Goal: Communication & Community: Share content

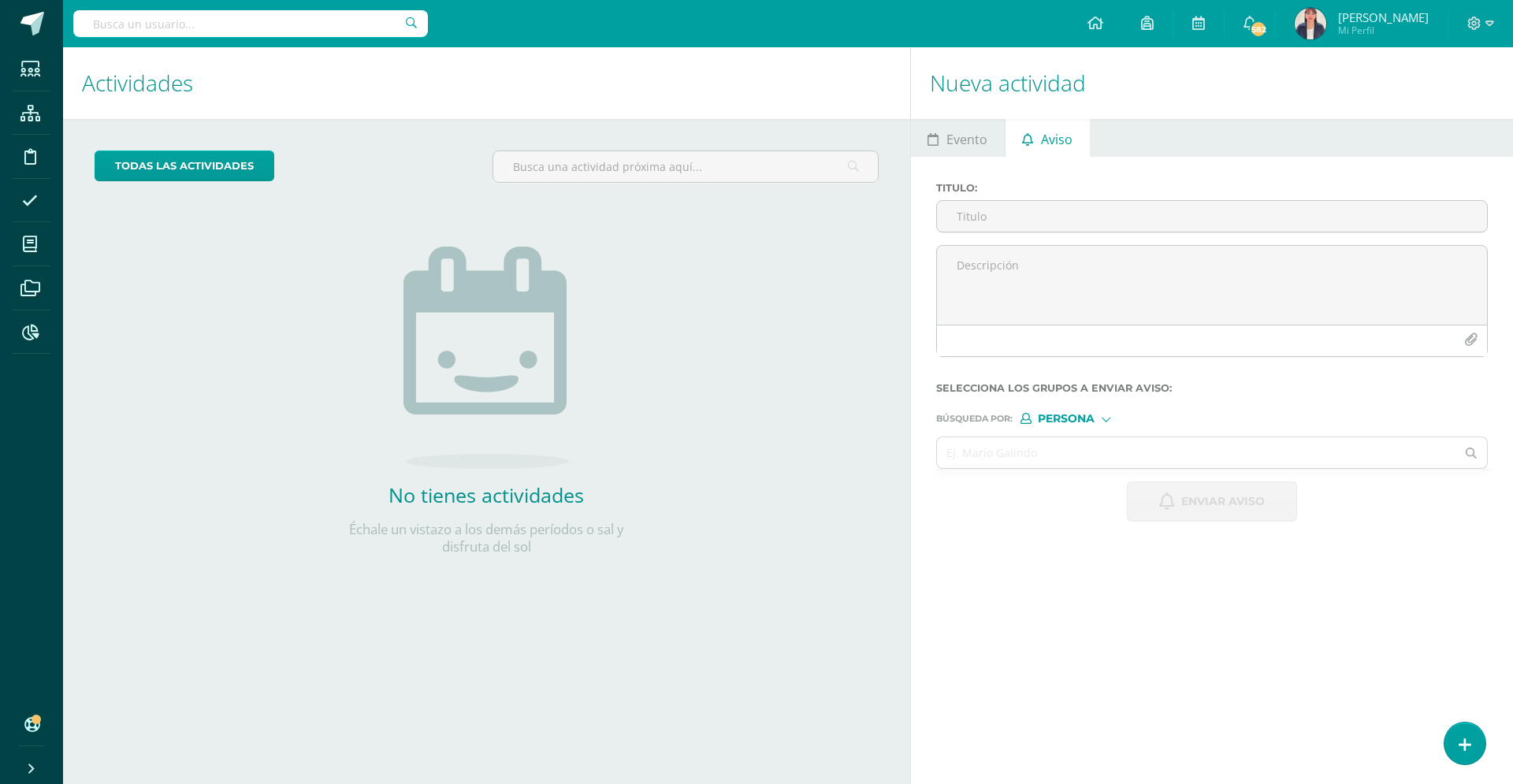
click at [1055, 134] on span "Aviso" at bounding box center [1057, 139] width 32 height 38
click at [991, 219] on input "Titulo :" at bounding box center [1211, 216] width 550 height 31
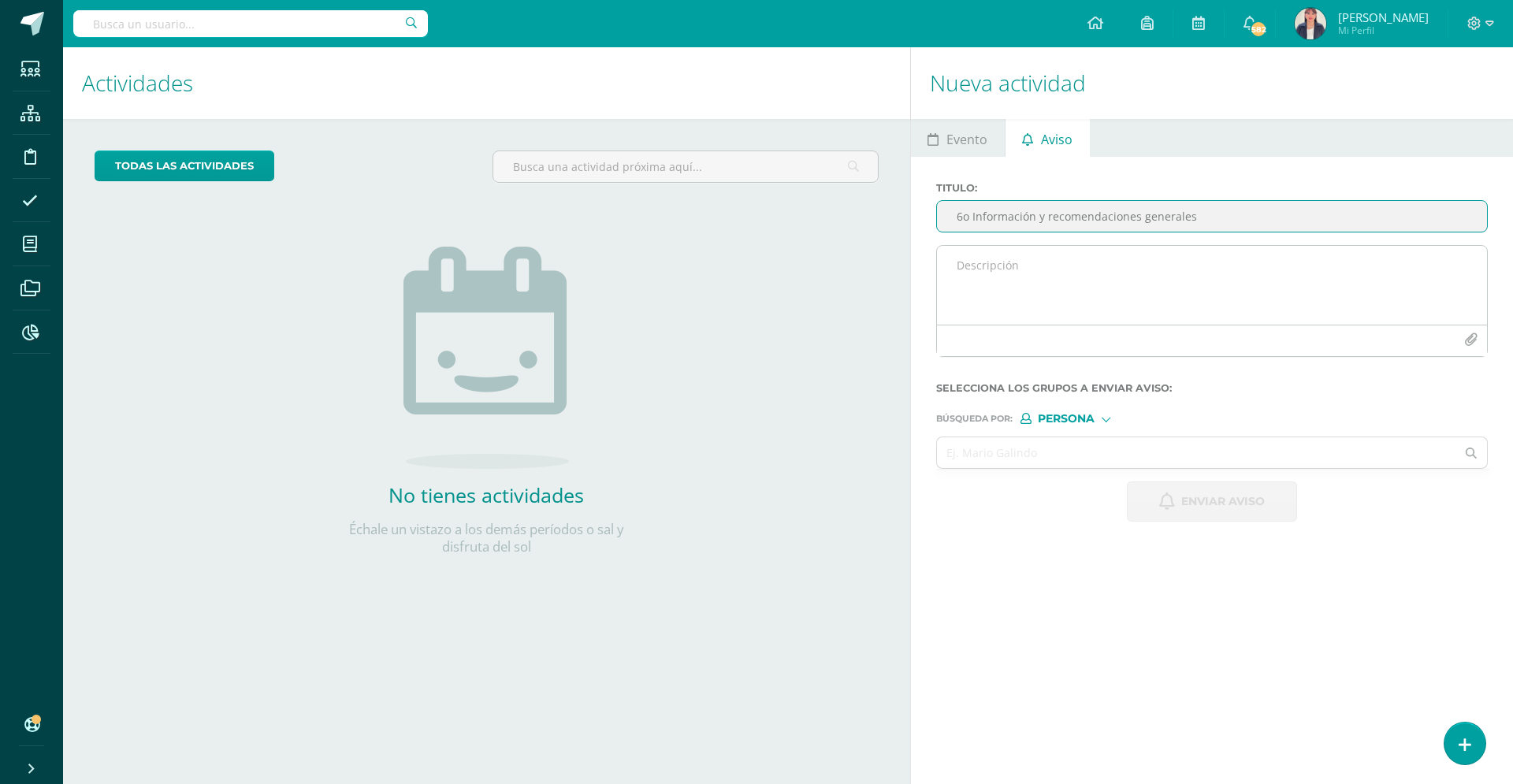
type input "6o Información y recomendaciones generales"
click at [970, 281] on textarea at bounding box center [1211, 284] width 550 height 78
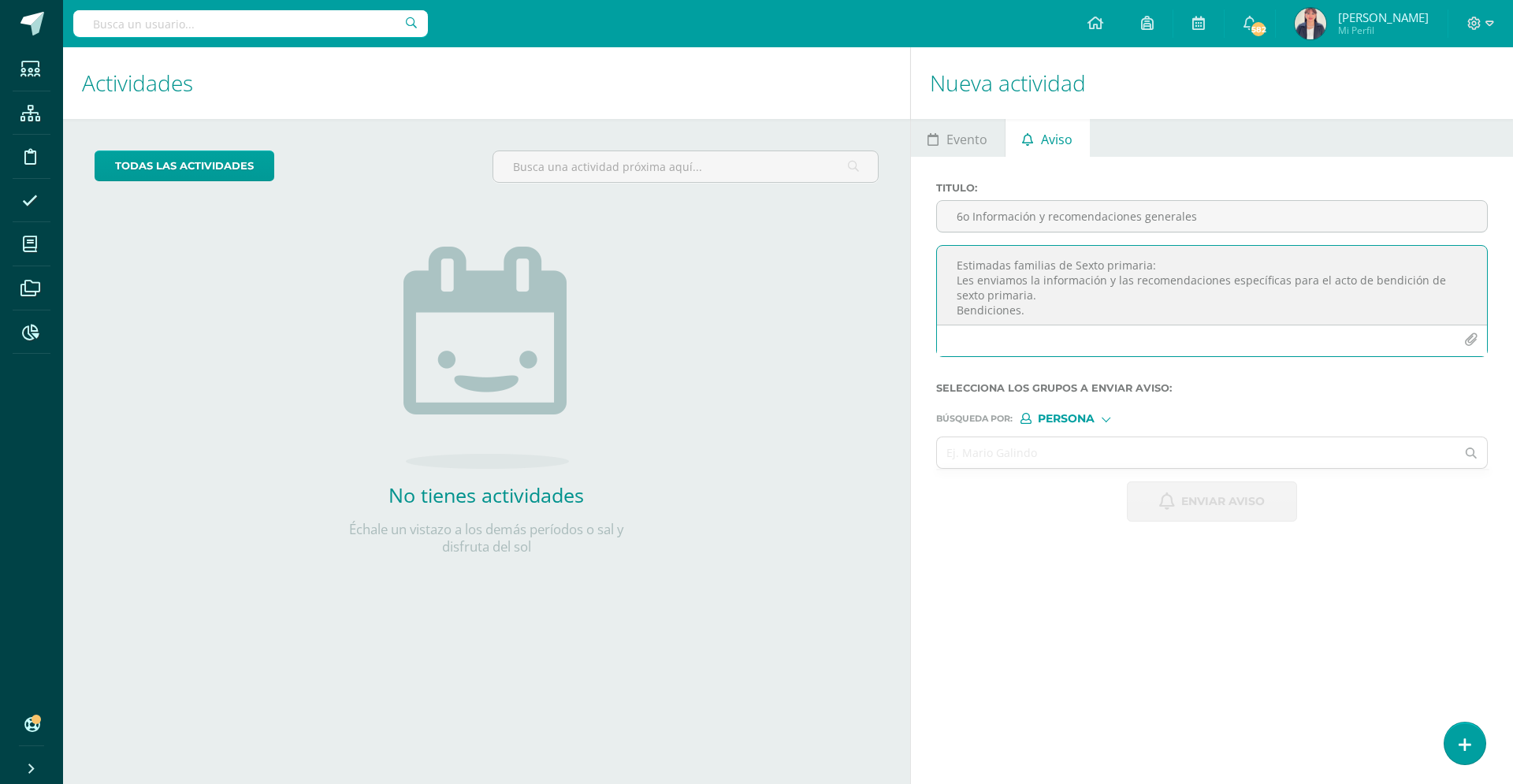
scroll to position [2, 0]
drag, startPoint x: 1031, startPoint y: 314, endPoint x: 944, endPoint y: 265, distance: 99.8
click at [944, 265] on textarea "Estimadas familias de Sexto primaria: Les enviamos la información y las recomen…" at bounding box center [1211, 284] width 550 height 78
click at [1025, 304] on textarea "Estimadas familias de Sexto primaria: Les enviamos la información y las recomen…" at bounding box center [1211, 284] width 550 height 78
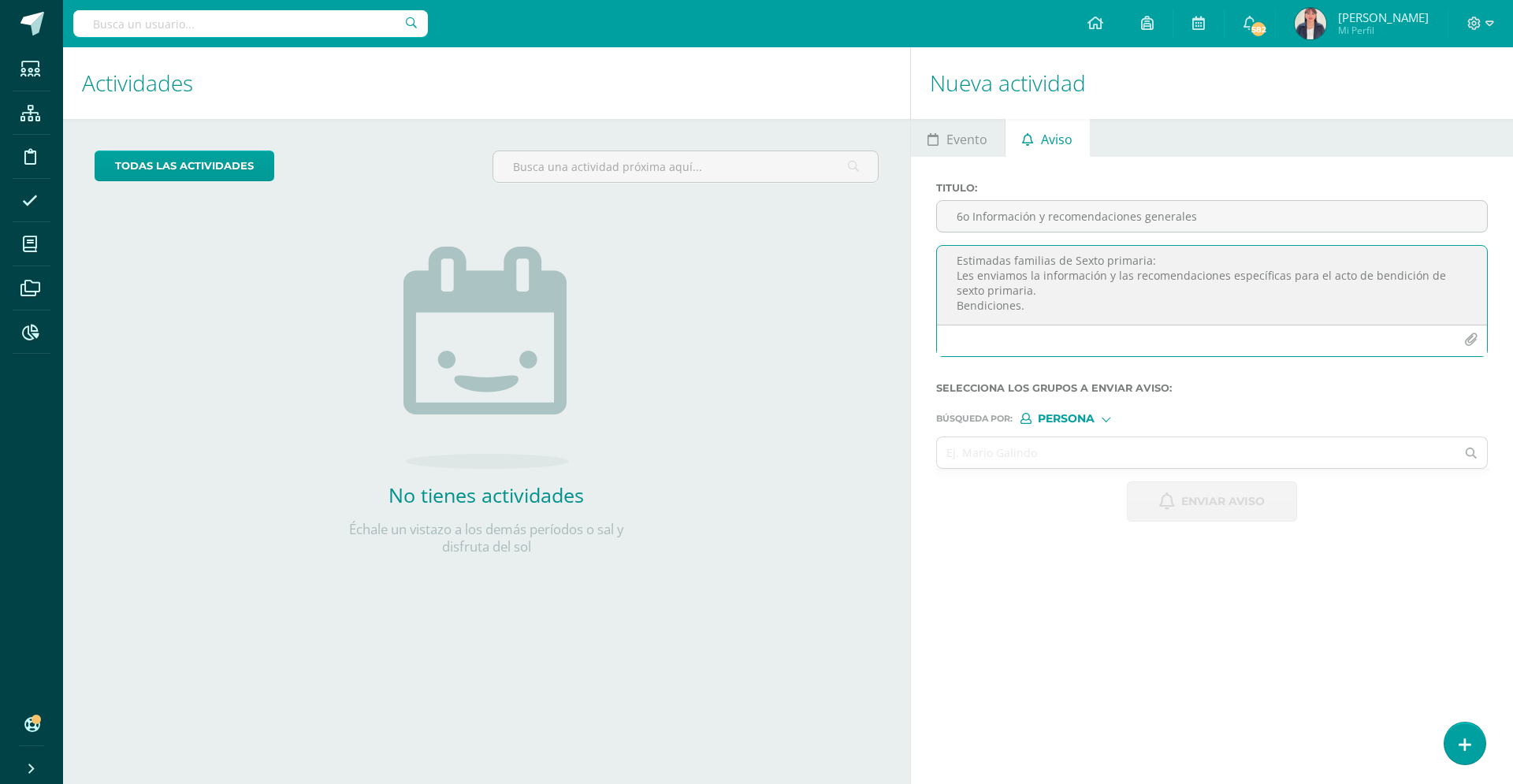
drag, startPoint x: 1018, startPoint y: 308, endPoint x: 954, endPoint y: 309, distance: 64.0
click at [954, 309] on textarea "Estimadas familias de Sexto primaria: Les enviamos la información y las recomen…" at bounding box center [1211, 284] width 550 height 78
drag, startPoint x: 1020, startPoint y: 315, endPoint x: 946, endPoint y: 260, distance: 92.2
click at [946, 260] on textarea "Estimadas familias de Sexto primaria: Les enviamos la información y las recomen…" at bounding box center [1211, 284] width 550 height 78
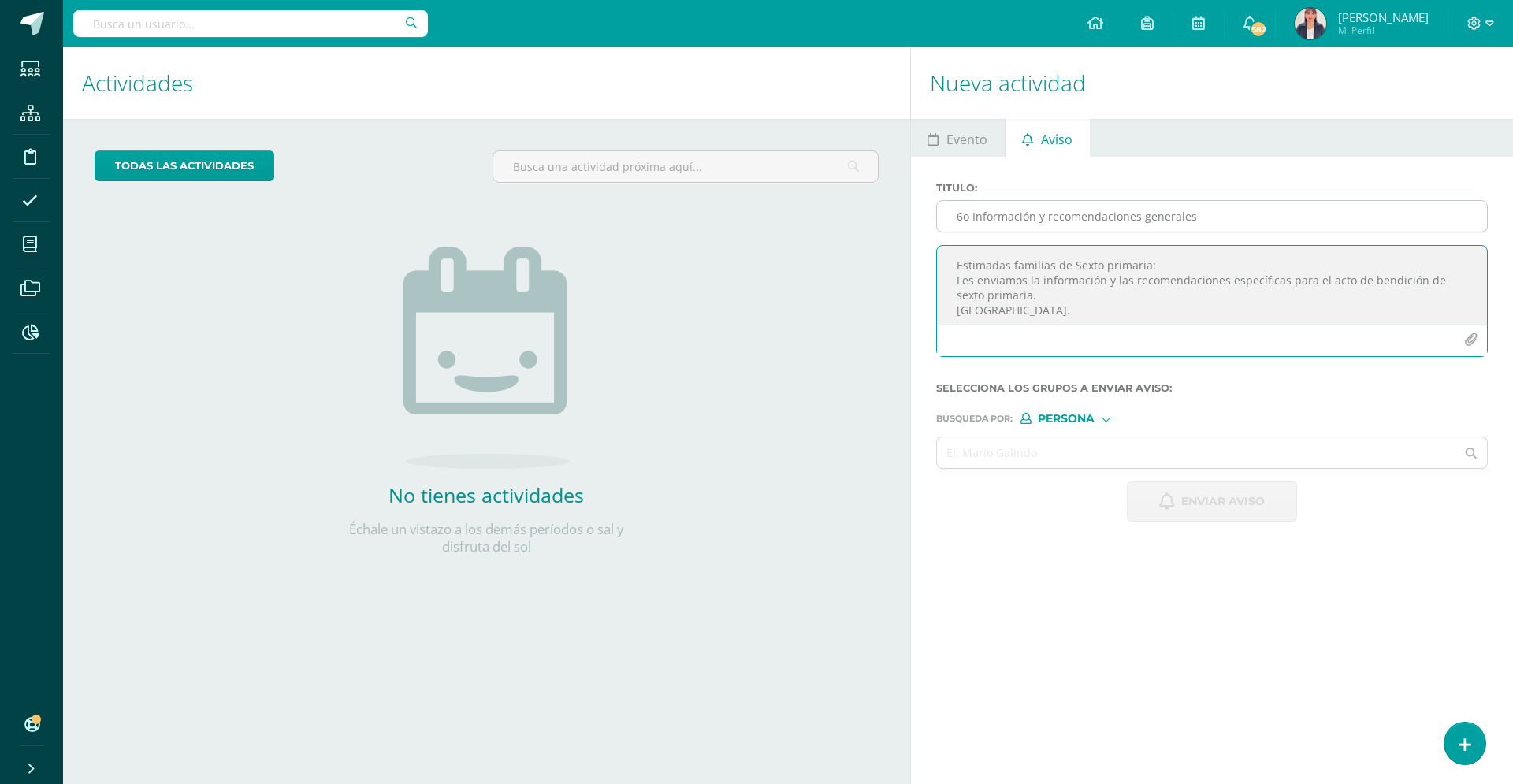
type textarea "Estimadas familias de Sexto primaria: Les enviamos la información y las recomen…"
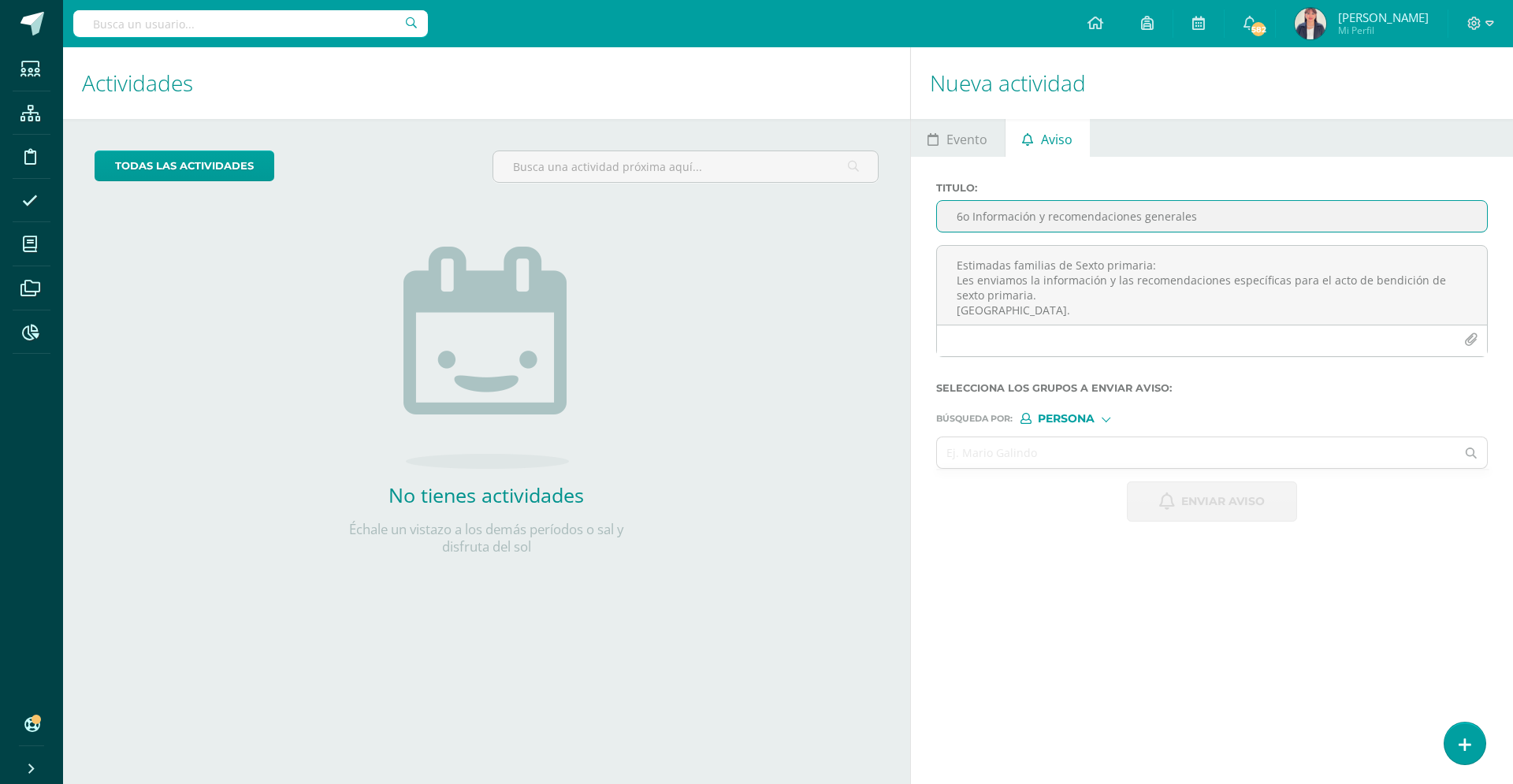
drag, startPoint x: 1218, startPoint y: 217, endPoint x: 1138, endPoint y: 217, distance: 80.0
click at [1138, 217] on input "6o Información y recomendaciones generales" at bounding box center [1211, 216] width 550 height 31
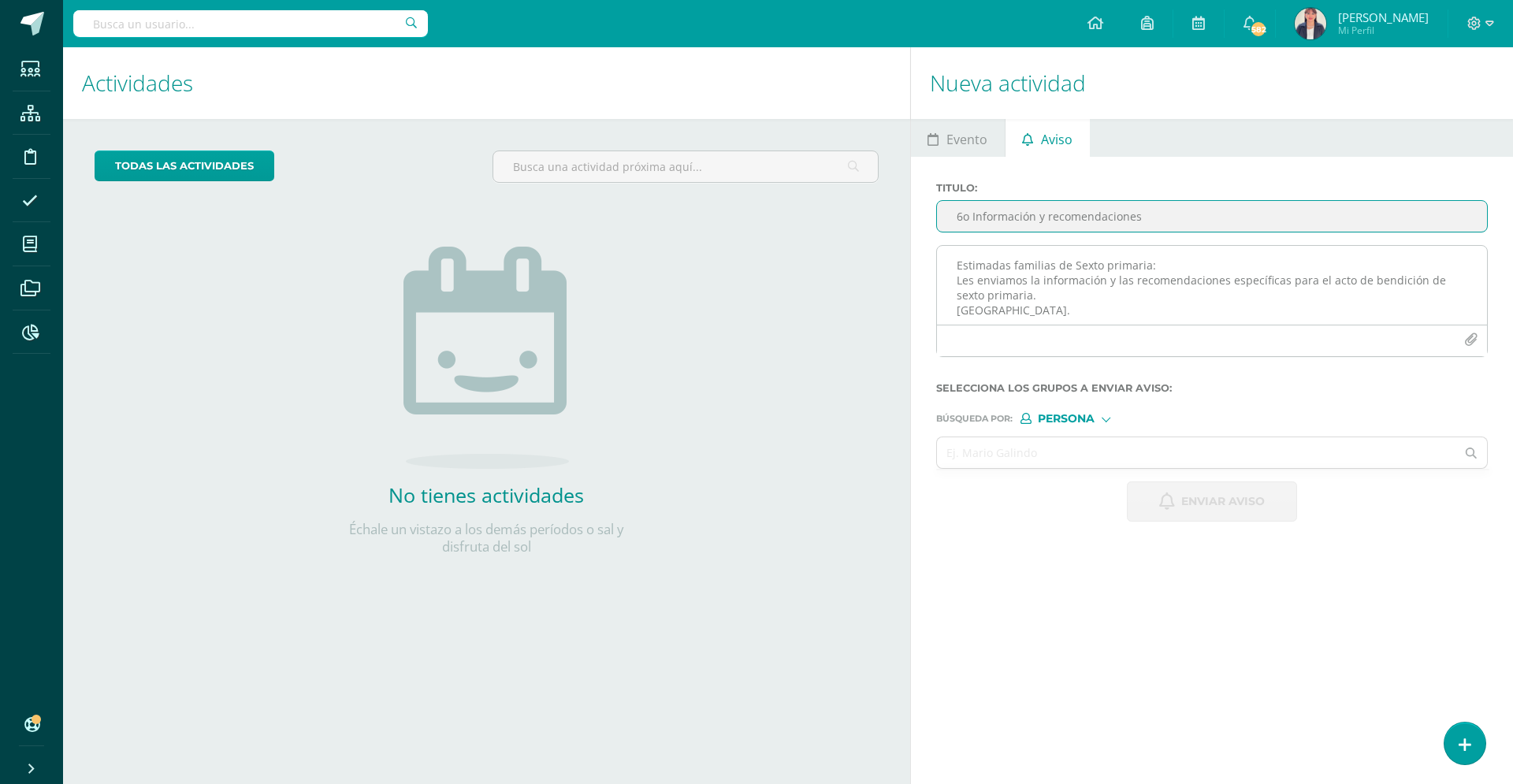
type input "6o Información y recomendaciones"
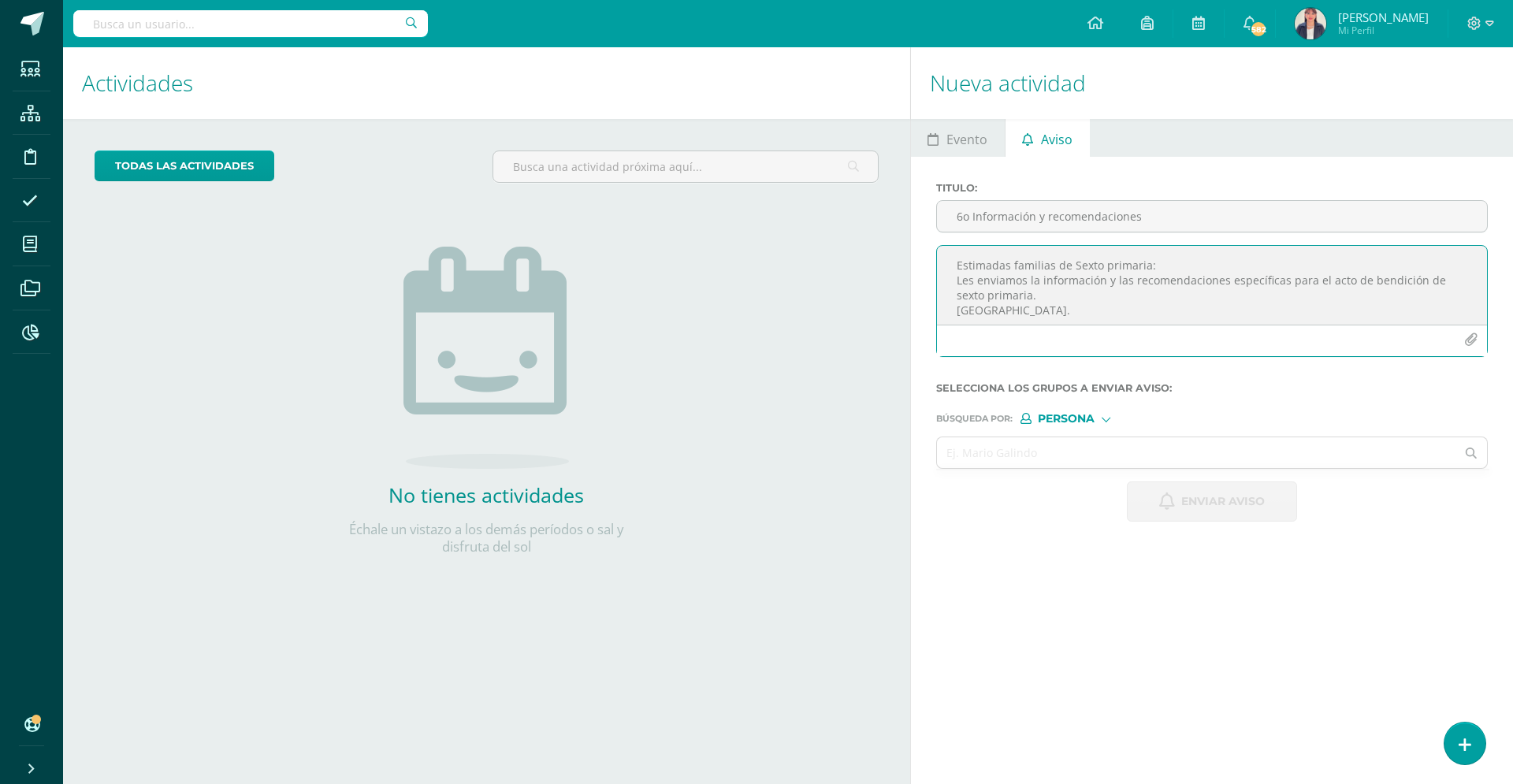
click at [1465, 338] on icon "button" at bounding box center [1470, 339] width 13 height 13
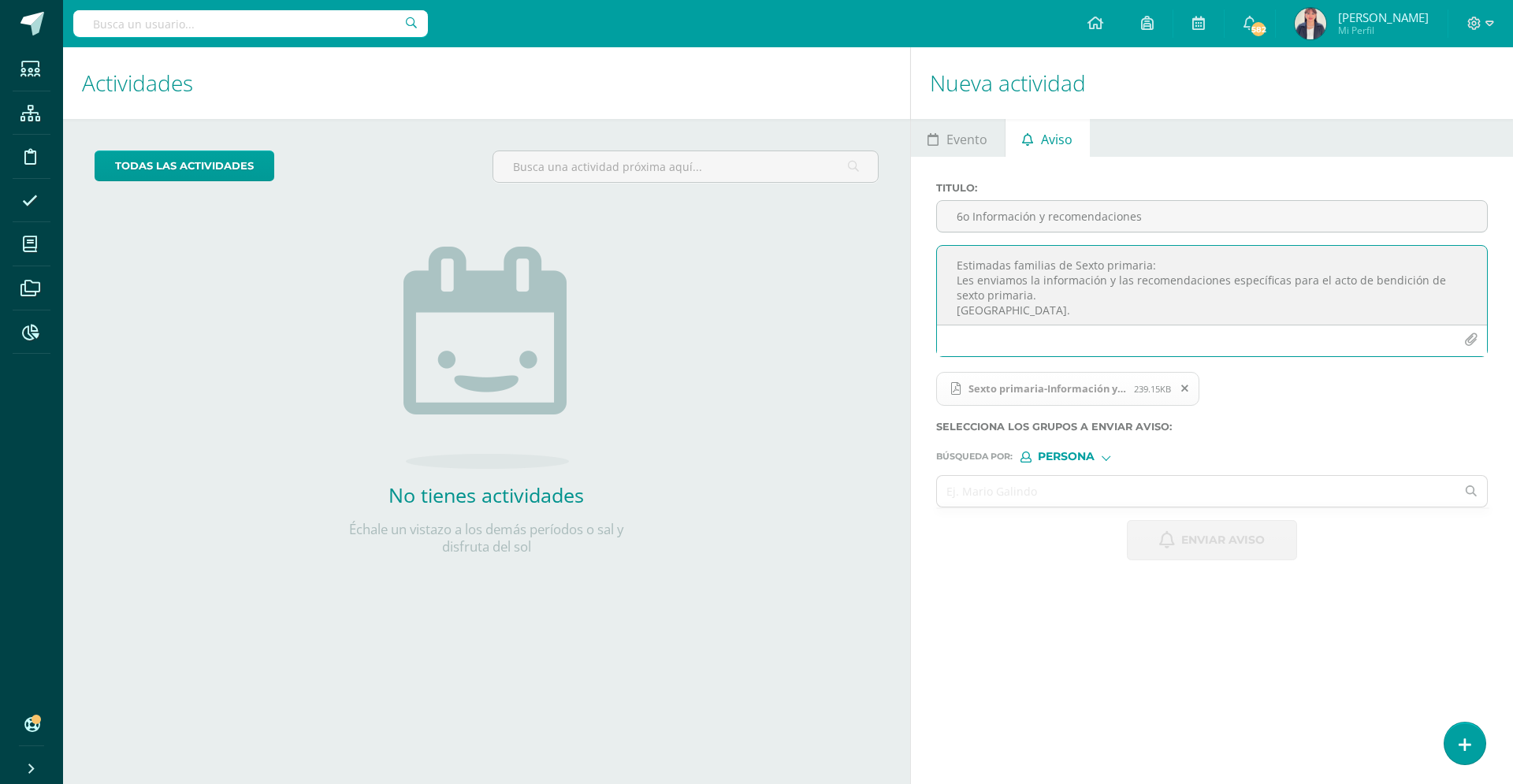
click at [1472, 333] on icon "button" at bounding box center [1470, 339] width 13 height 13
click at [1073, 461] on span "Persona" at bounding box center [1066, 456] width 57 height 9
click at [1093, 479] on span "Estructura" at bounding box center [1098, 477] width 78 height 9
click at [1002, 494] on input "text" at bounding box center [1196, 491] width 519 height 31
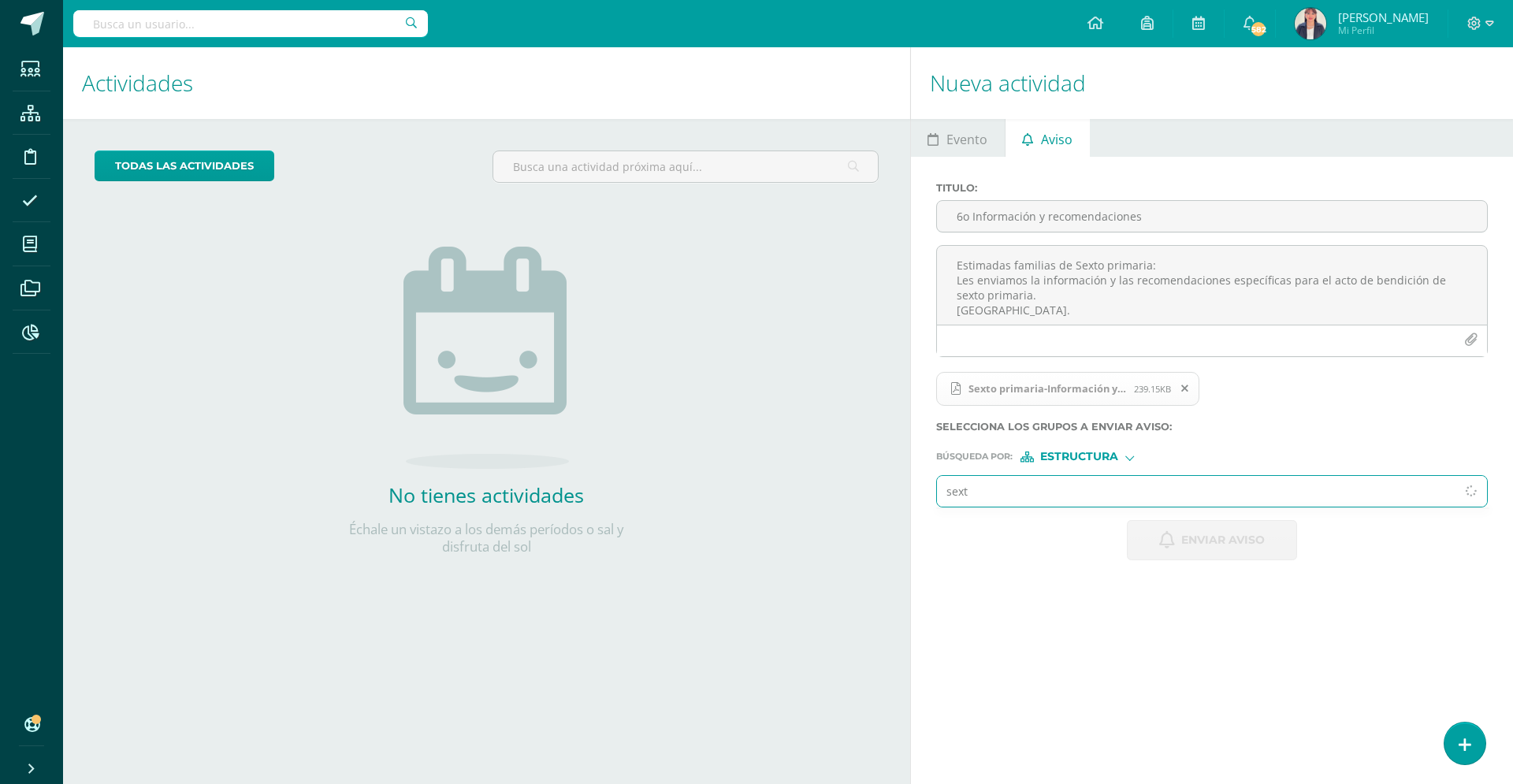
type input "sexti"
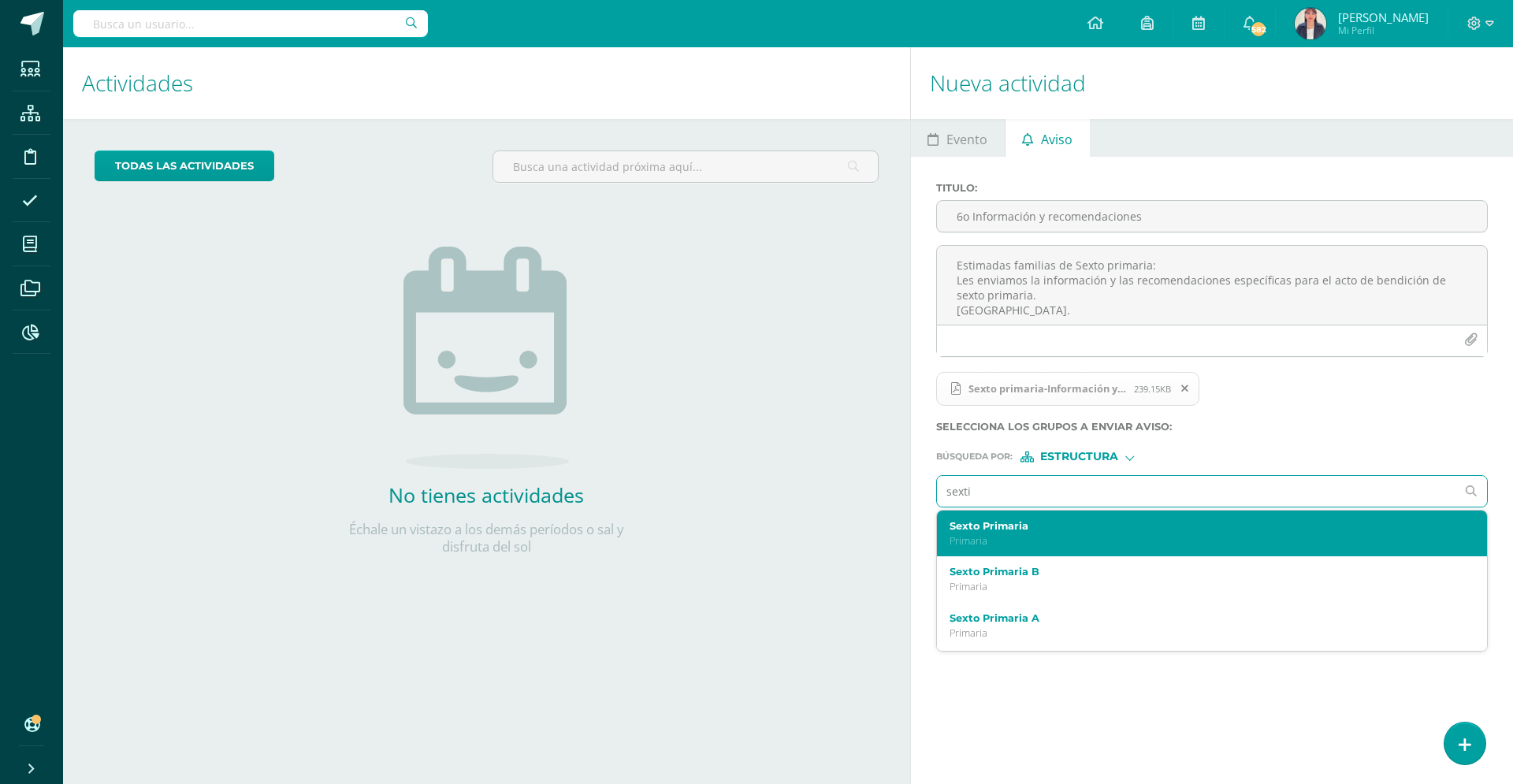
click at [1023, 526] on label "Sexto Primaria" at bounding box center [1200, 526] width 502 height 12
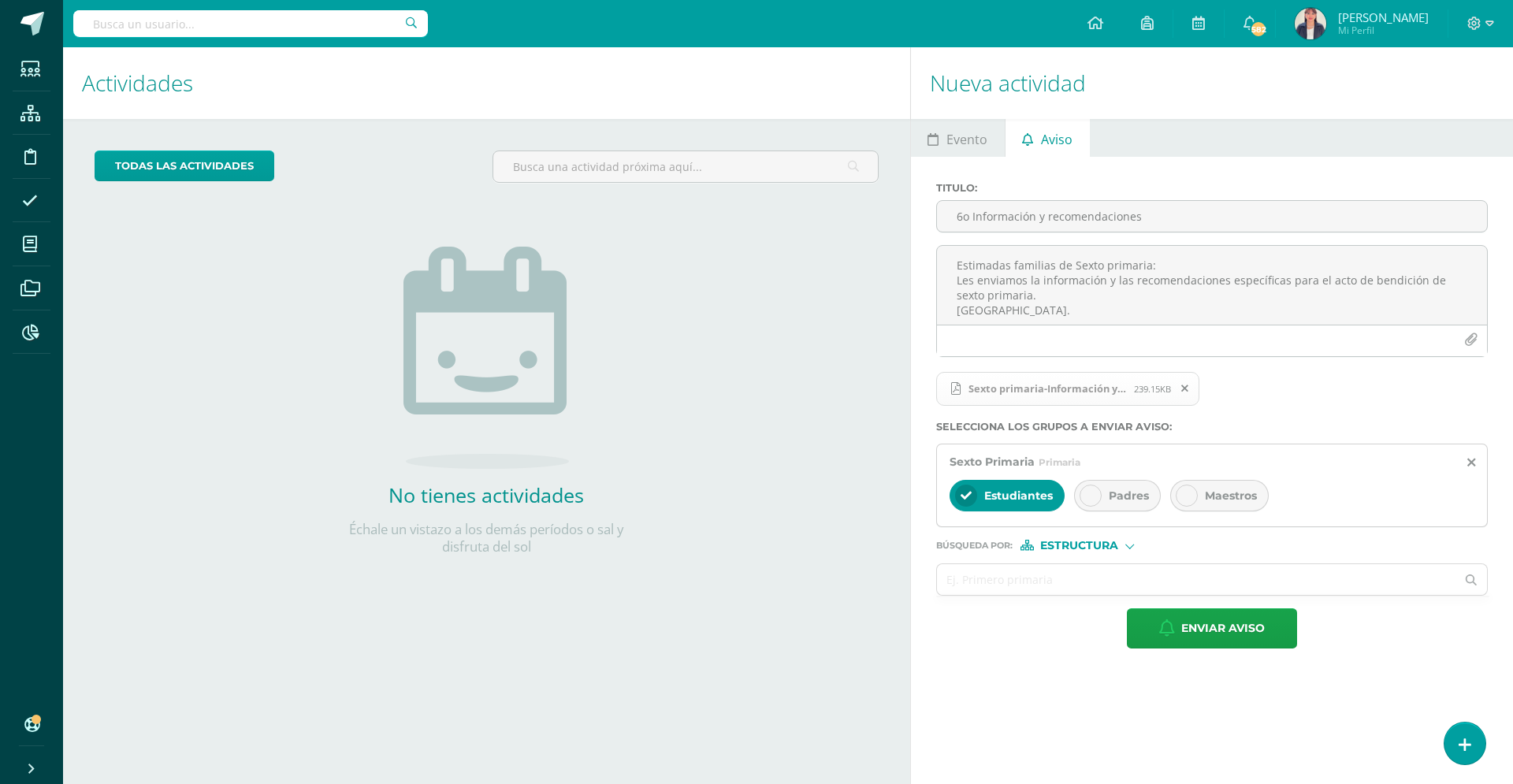
click at [1095, 500] on div at bounding box center [1091, 495] width 22 height 22
click at [1189, 488] on div at bounding box center [1186, 495] width 22 height 22
click at [1024, 581] on input "text" at bounding box center [1196, 578] width 519 height 31
click at [1218, 624] on span "Enviar aviso" at bounding box center [1223, 628] width 84 height 39
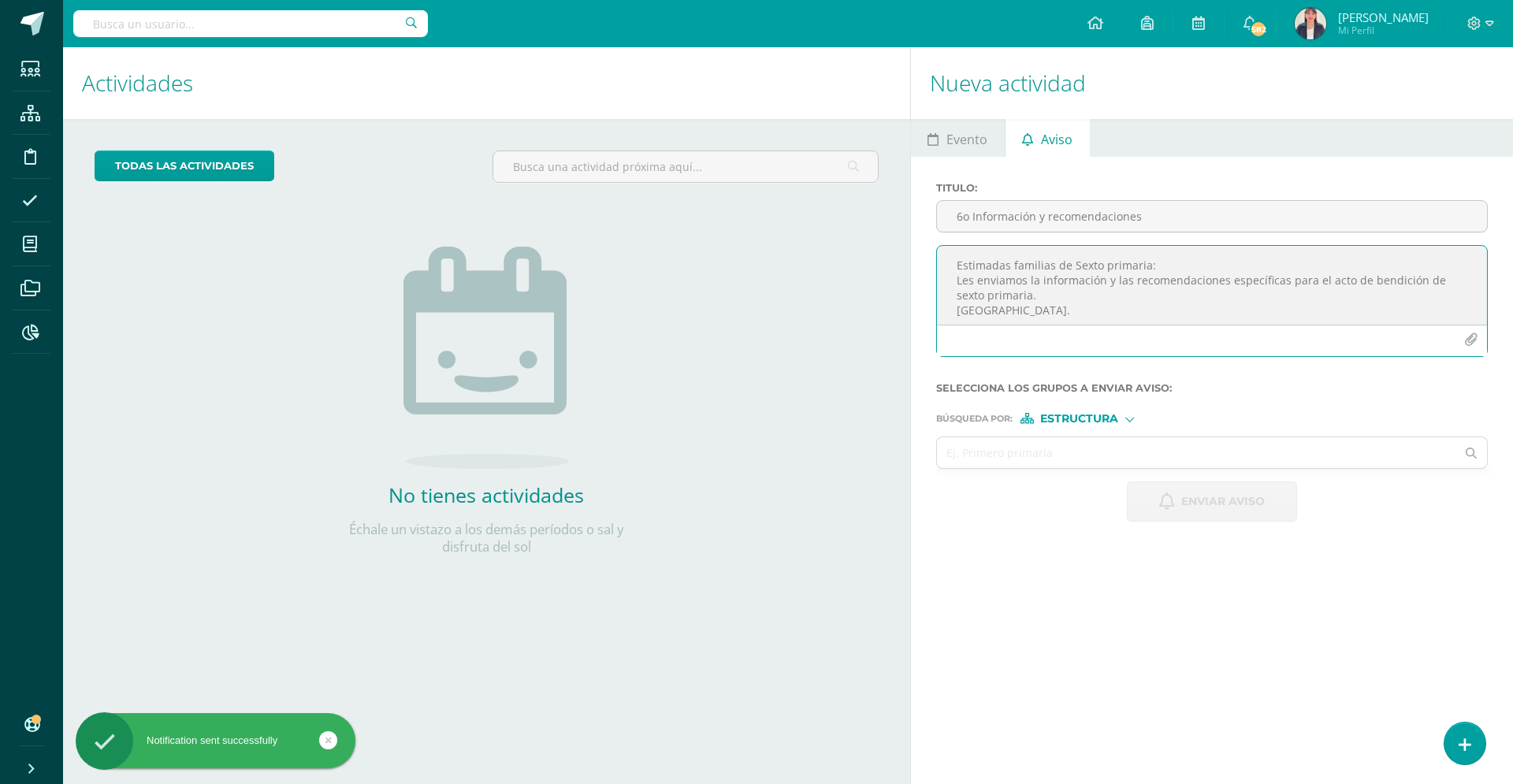
paste textarea
type textarea "Estimadas familias de Sexto primaria: Les enviamos la información y las recomen…"
click at [1469, 340] on icon "button" at bounding box center [1470, 339] width 13 height 13
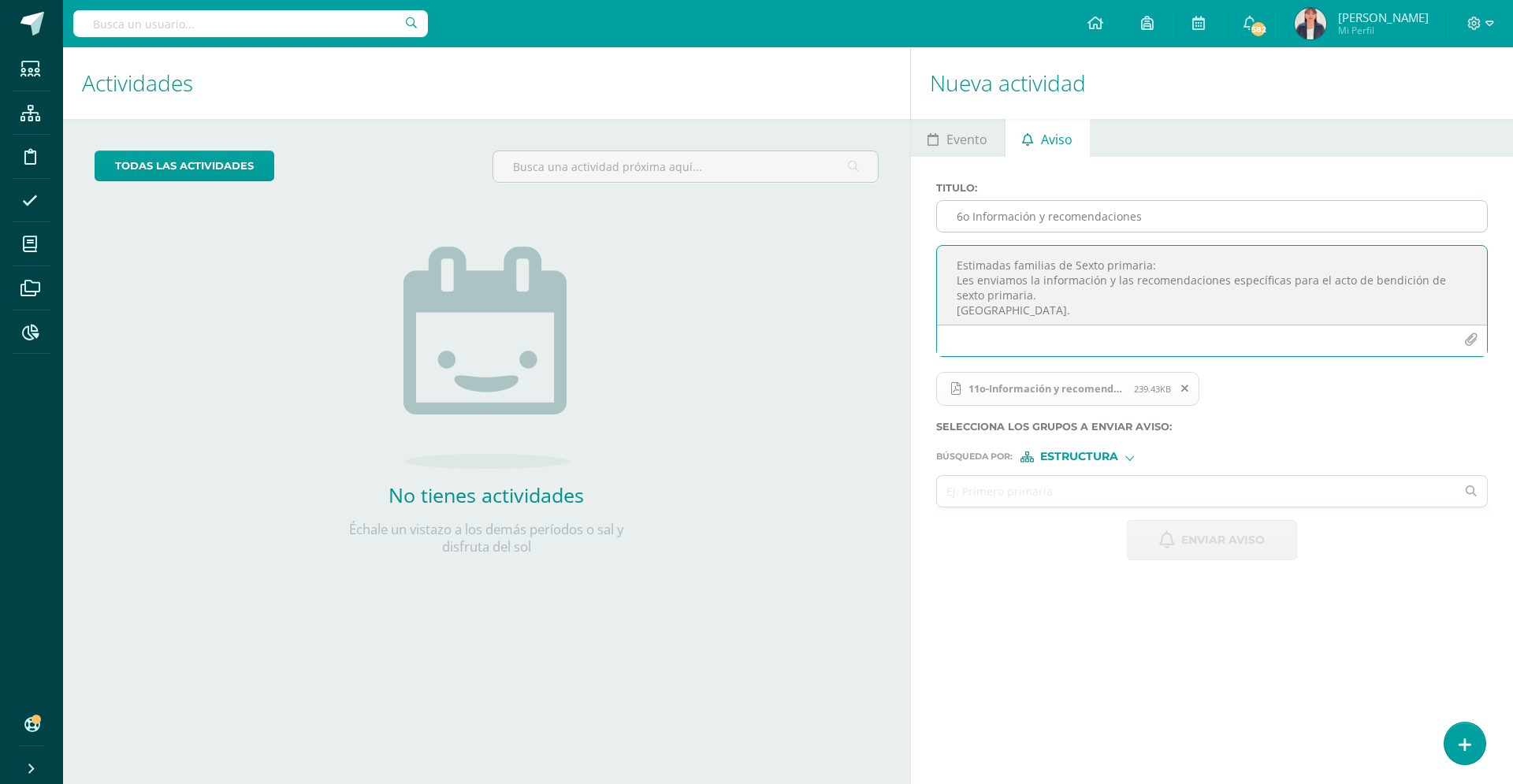
click at [982, 220] on input "6o Información y recomendaciones" at bounding box center [1211, 216] width 550 height 31
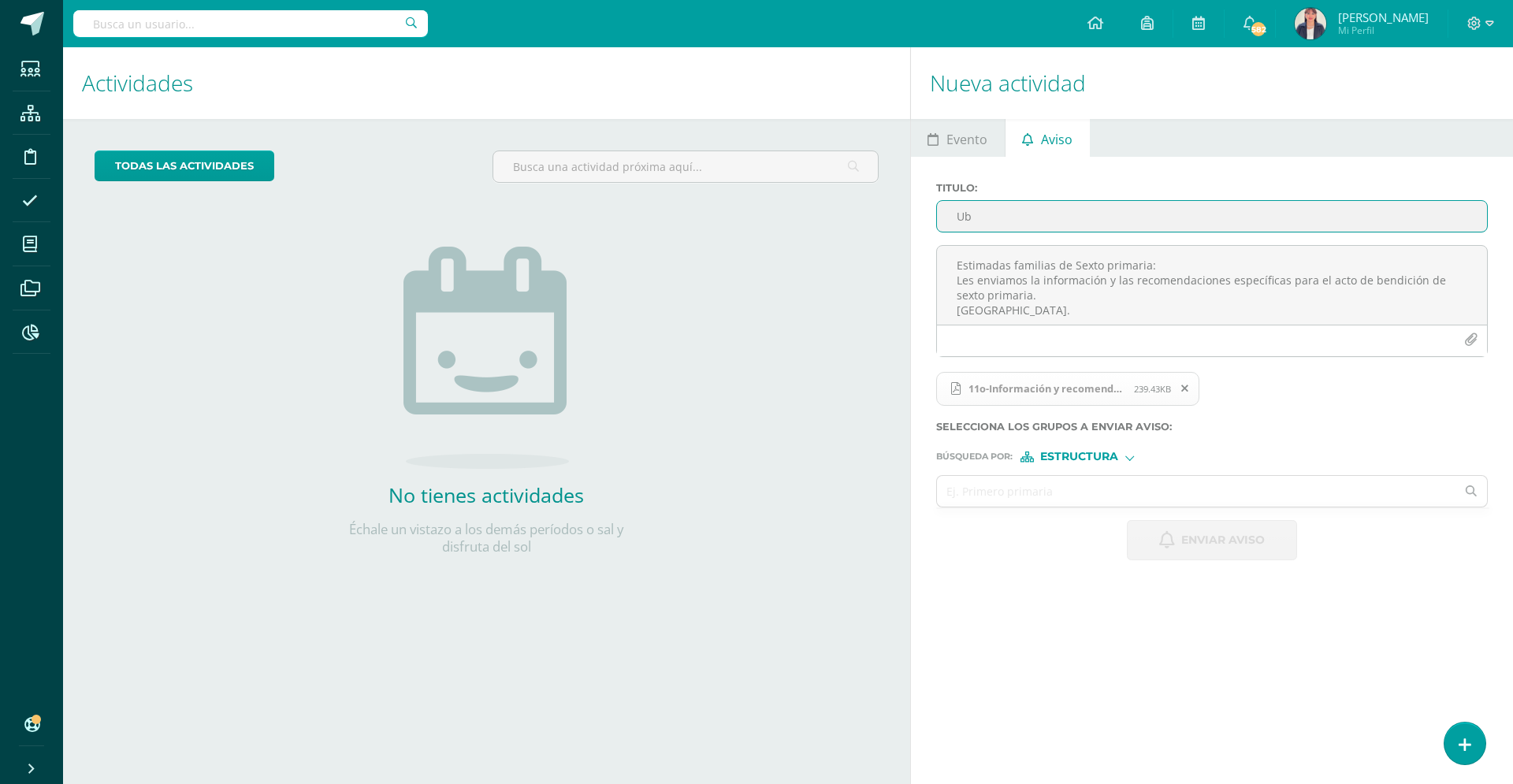
type input "U"
drag, startPoint x: 1042, startPoint y: 283, endPoint x: 1161, endPoint y: 286, distance: 119.0
click at [1181, 283] on textarea "Estimadas familias de Sexto primaria: Les enviamos la información y las recomen…" at bounding box center [1211, 284] width 550 height 78
drag, startPoint x: 1223, startPoint y: 282, endPoint x: 1042, endPoint y: 279, distance: 181.0
click at [1042, 279] on textarea "Estimadas familias de Sexto primaria: Les enviamos la información y las recomen…" at bounding box center [1211, 284] width 550 height 78
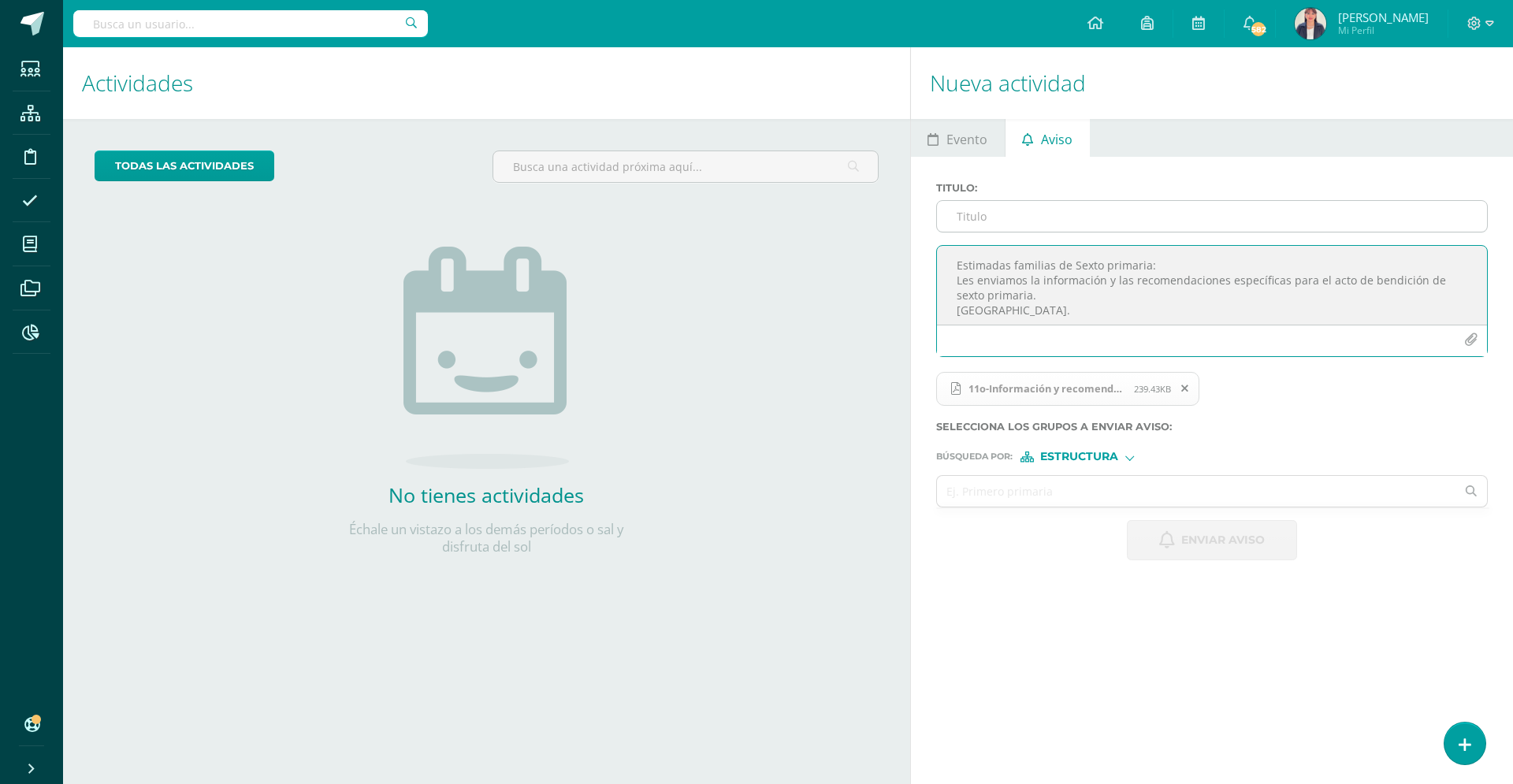
click at [994, 215] on input "Titulo :" at bounding box center [1211, 216] width 550 height 31
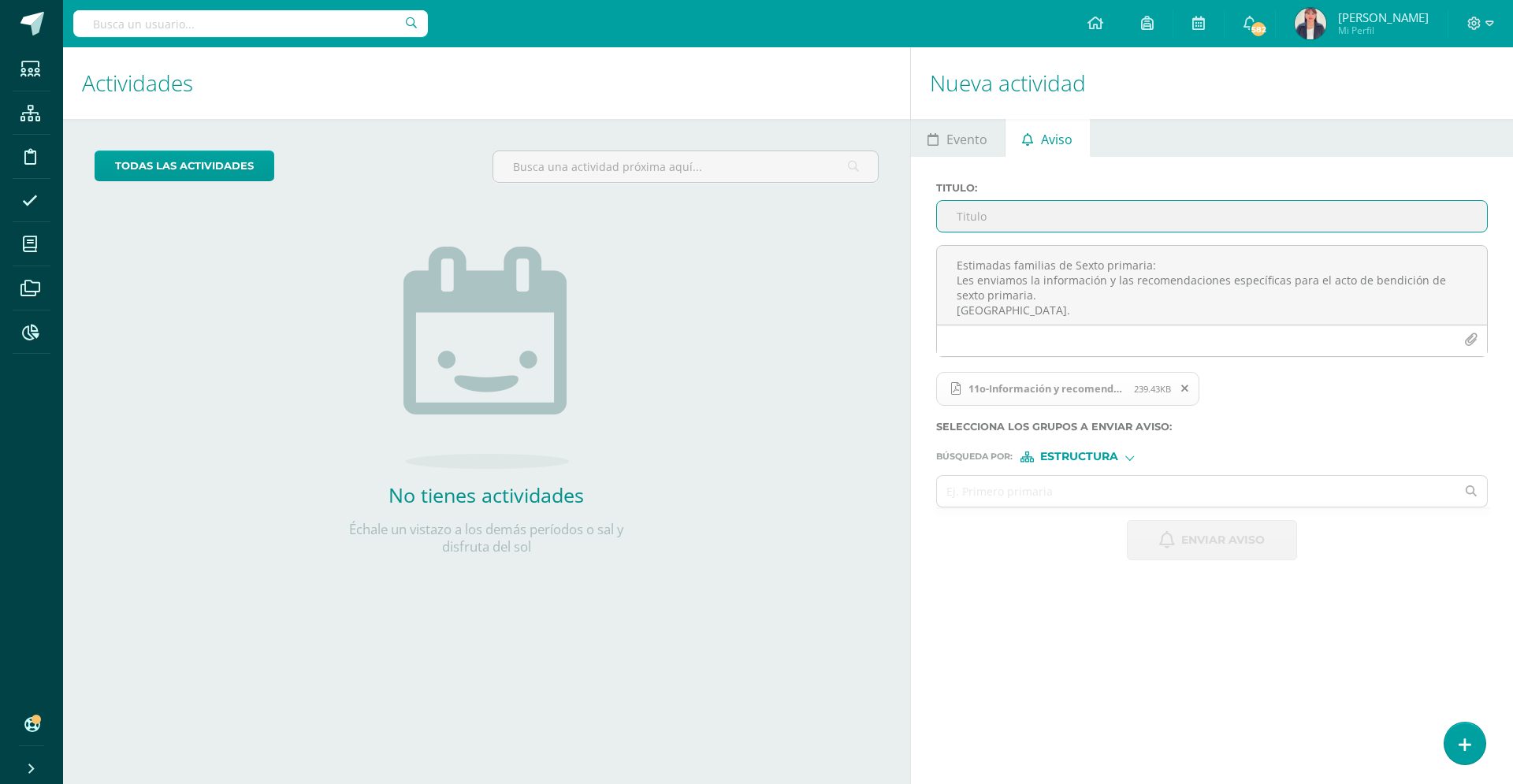
paste input "información y las recomendaciones"
click at [961, 220] on input "información y las recomendaciones" at bounding box center [1211, 216] width 550 height 31
type input "Información y las recomendaciones"
click at [1035, 501] on input "text" at bounding box center [1196, 491] width 519 height 31
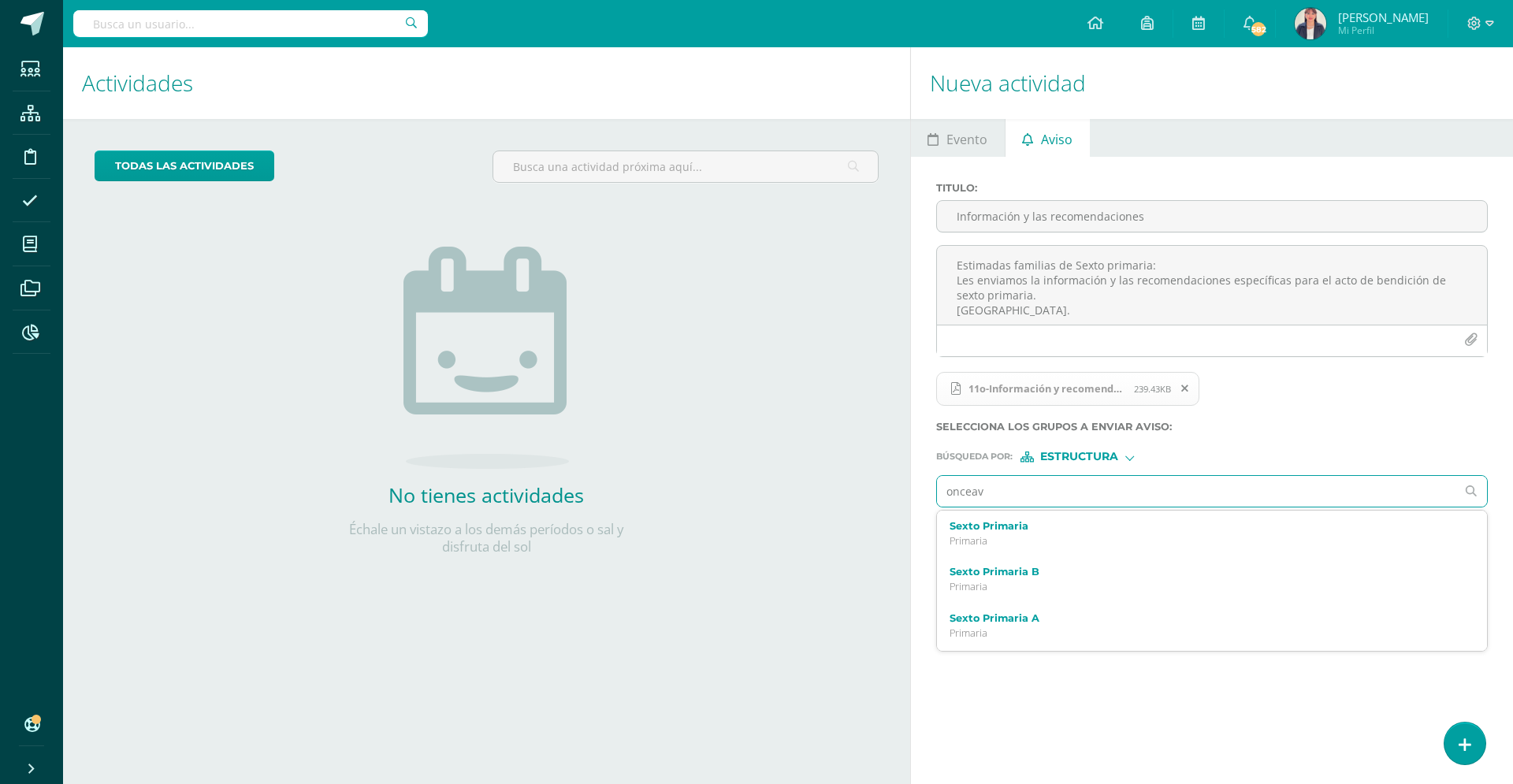
type input "onceavo"
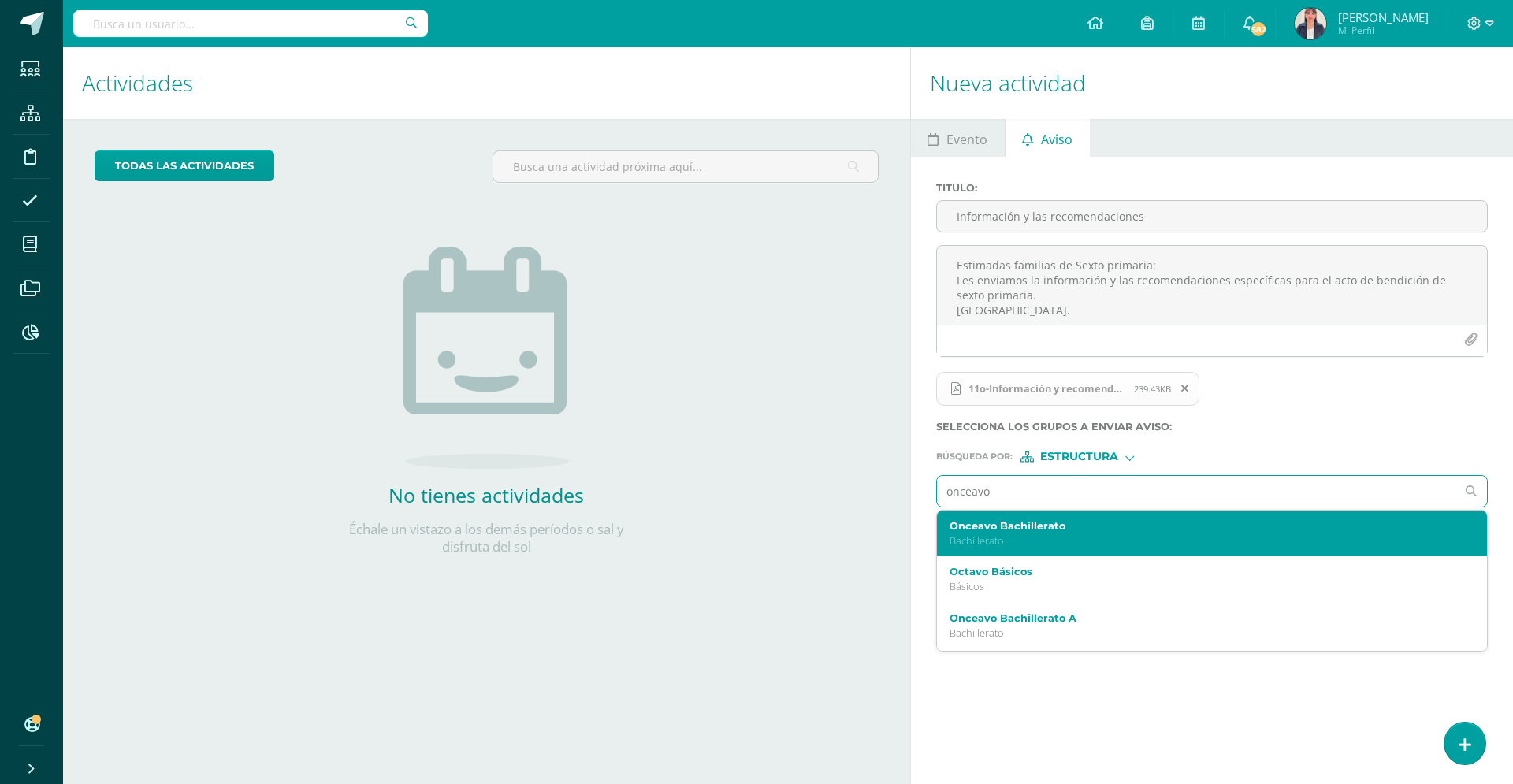
click at [1066, 530] on label "Onceavo Bachillerato" at bounding box center [1200, 526] width 502 height 12
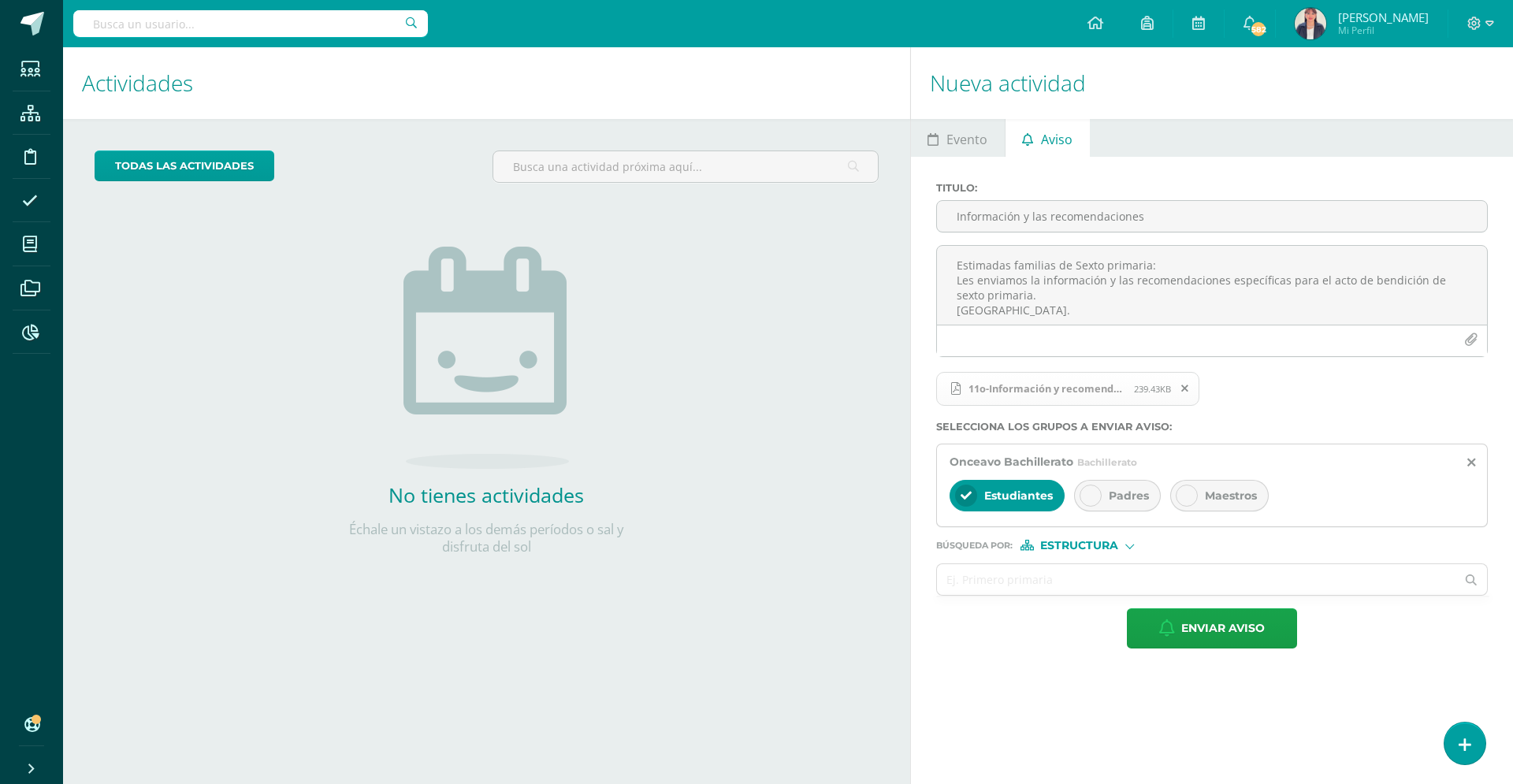
click at [1085, 506] on div "Padres" at bounding box center [1116, 496] width 86 height 32
click at [1185, 492] on icon at bounding box center [1186, 495] width 11 height 11
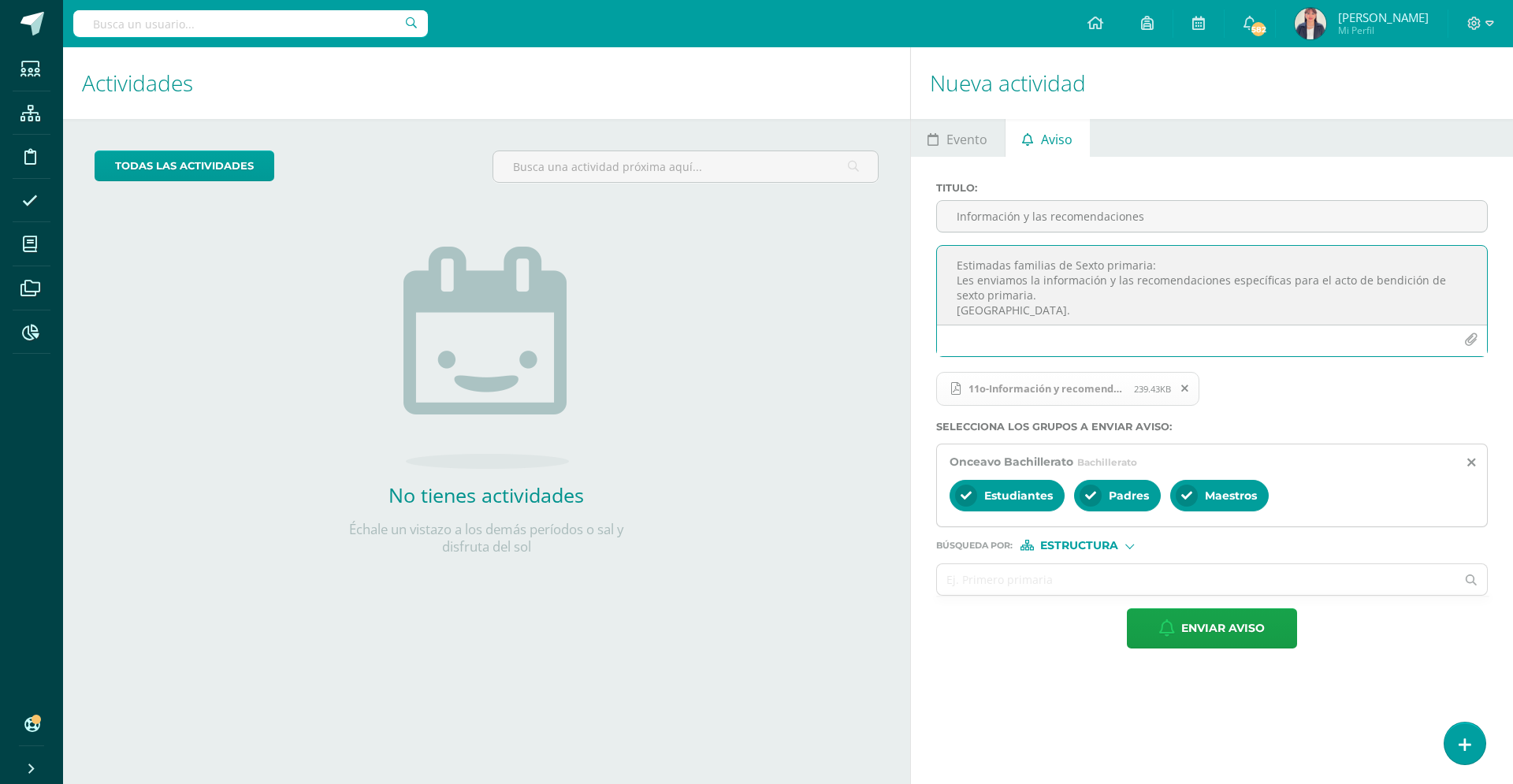
drag, startPoint x: 1035, startPoint y: 296, endPoint x: 956, endPoint y: 300, distance: 79.1
click at [956, 300] on textarea "Estimadas familias de Sexto primaria: Les enviamos la información y las recomen…" at bounding box center [1211, 284] width 550 height 78
drag, startPoint x: 1148, startPoint y: 260, endPoint x: 1072, endPoint y: 269, distance: 76.5
click at [1072, 269] on textarea "Estimadas familias de Sexto primaria: Les enviamos la información y las recomen…" at bounding box center [1211, 284] width 550 height 78
drag, startPoint x: 1031, startPoint y: 295, endPoint x: 891, endPoint y: 295, distance: 140.0
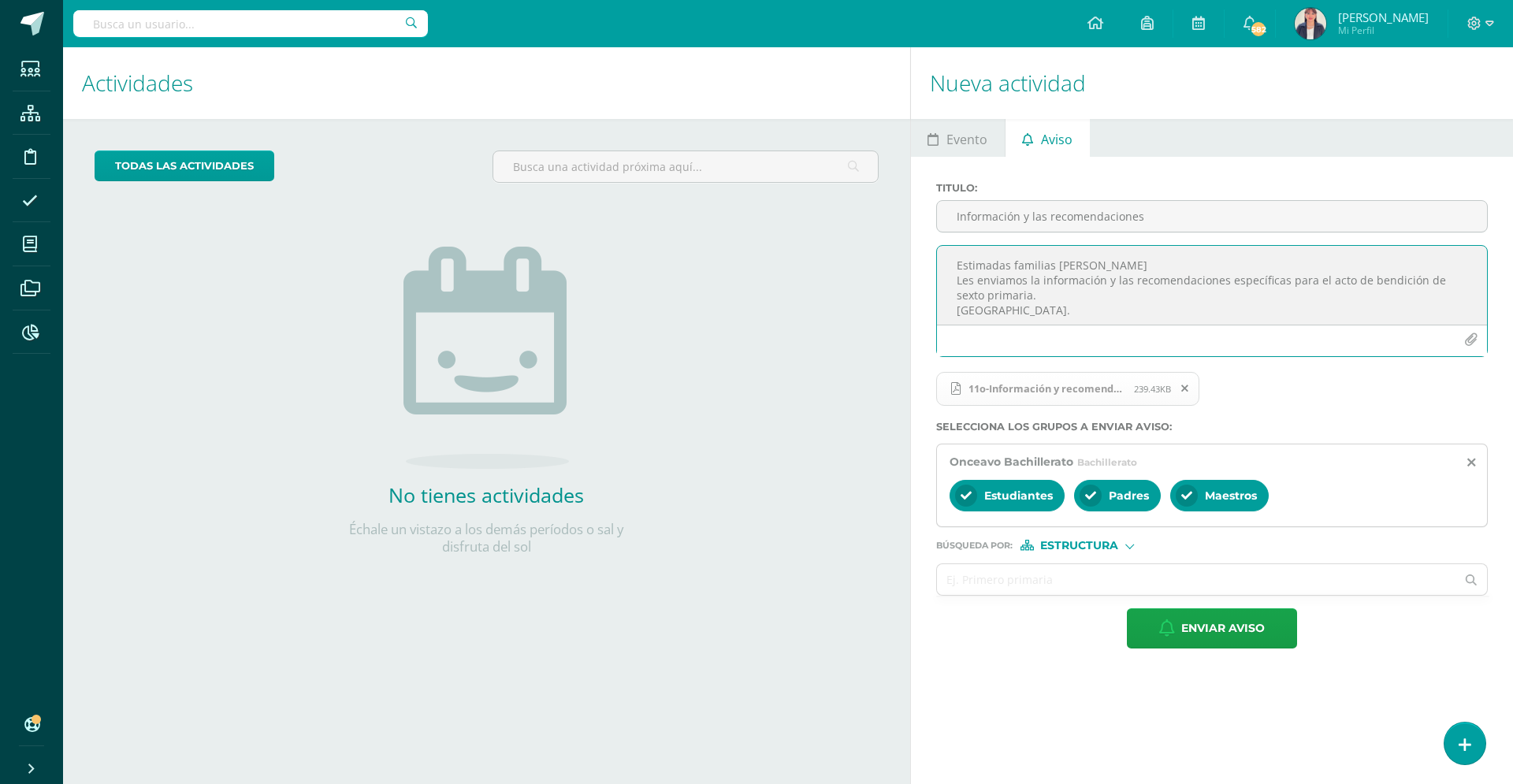
click at [891, 295] on div "Actividades Actividad todas las Actividades No tienes actividades Échale un vis…" at bounding box center [787, 415] width 1462 height 736
type textarea "Estimadas familias [PERSON_NAME] Les enviamos la información y las recomendacio…"
drag, startPoint x: 1047, startPoint y: 218, endPoint x: 1030, endPoint y: 218, distance: 17.0
click at [1030, 218] on input "Información y las recomendaciones" at bounding box center [1211, 216] width 550 height 31
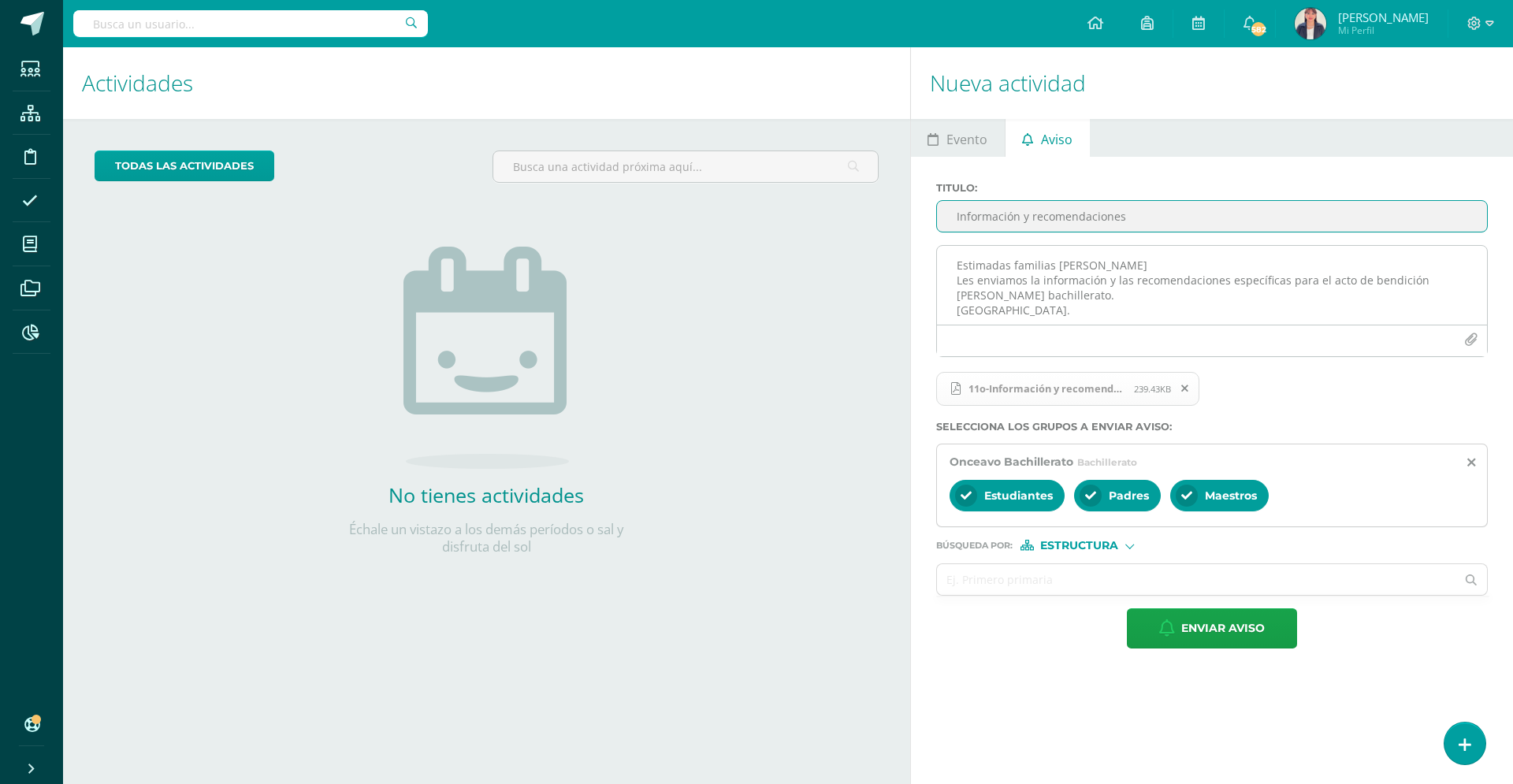
click at [1035, 315] on textarea "Estimadas familias [PERSON_NAME] Les enviamos la información y las recomendacio…" at bounding box center [1211, 284] width 550 height 78
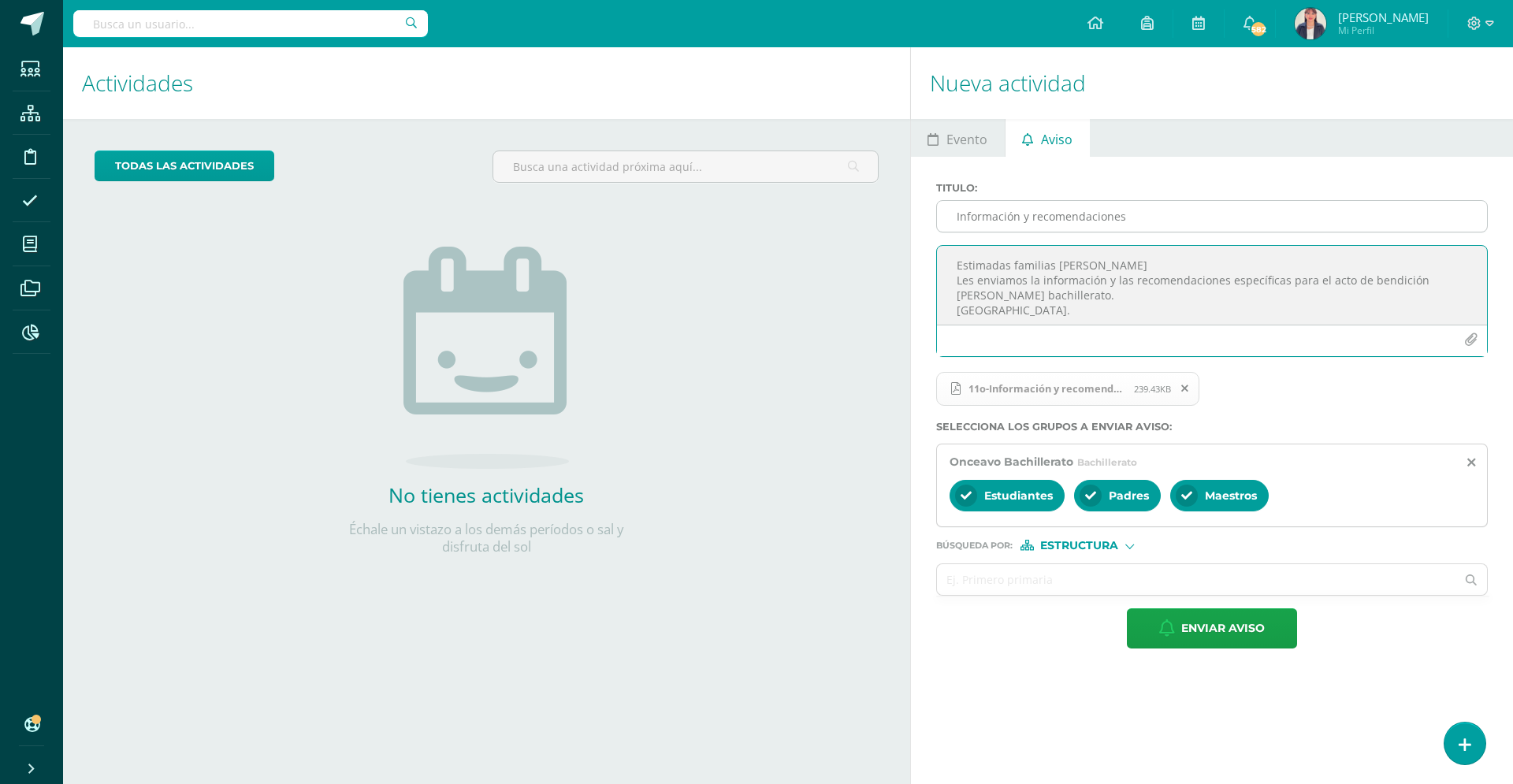
click at [1150, 221] on input "Información y recomendaciones" at bounding box center [1211, 216] width 550 height 31
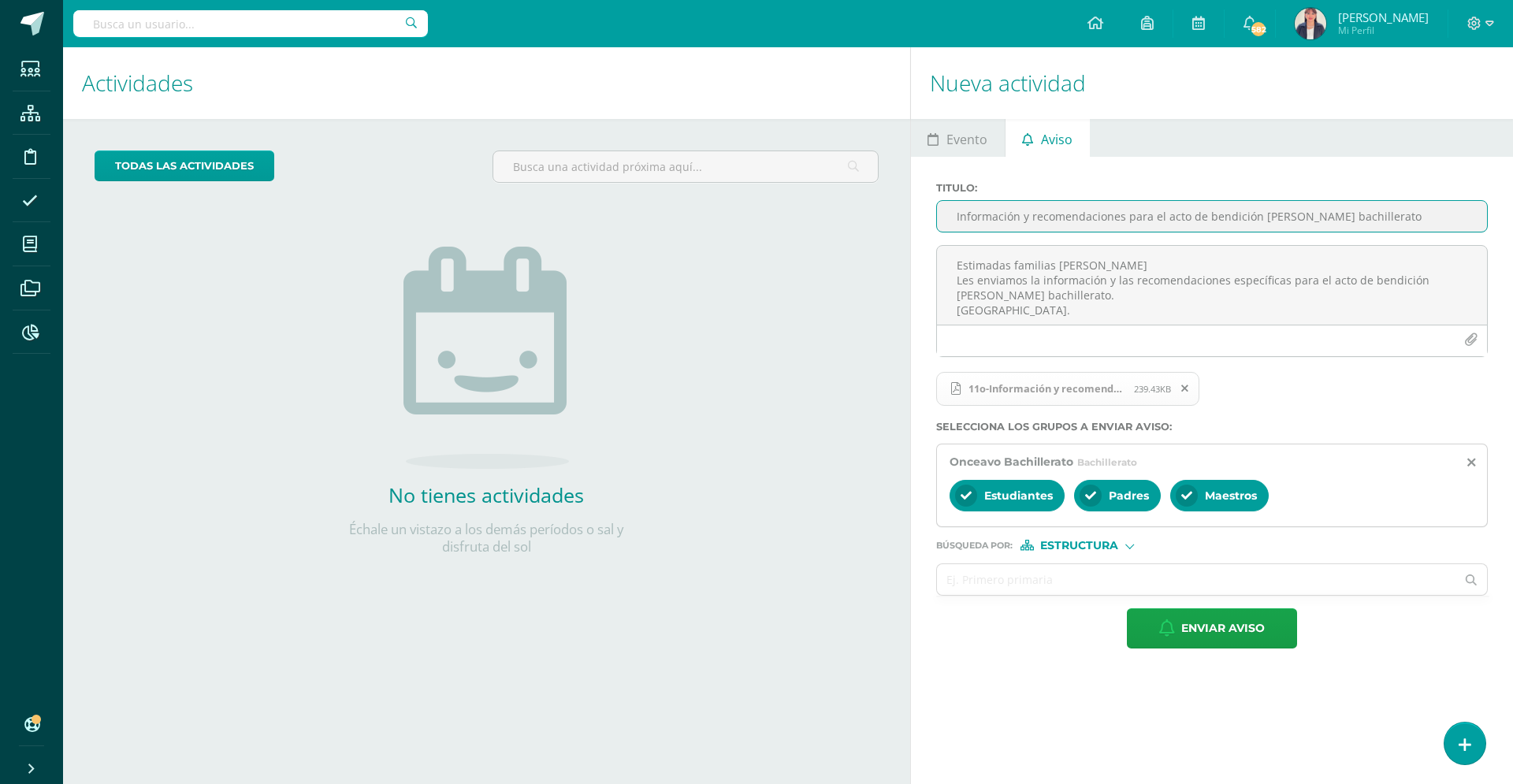
drag, startPoint x: 1387, startPoint y: 215, endPoint x: 1256, endPoint y: 221, distance: 131.1
click at [1256, 221] on input "Información y recomendaciones para el acto de bendición [PERSON_NAME] bachiller…" at bounding box center [1211, 216] width 550 height 31
type input "Información y recomendaciones para el acto de bendición"
click at [1198, 623] on span "Enviar aviso" at bounding box center [1223, 628] width 84 height 39
